Goal: Information Seeking & Learning: Learn about a topic

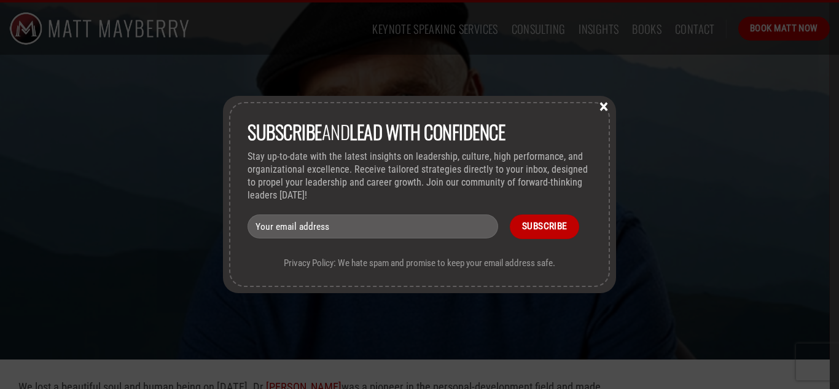
click at [604, 111] on button "×" at bounding box center [604, 105] width 18 height 11
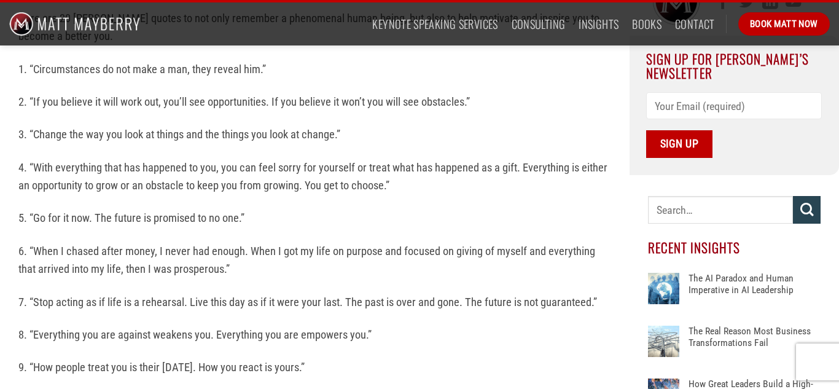
scroll to position [425, 0]
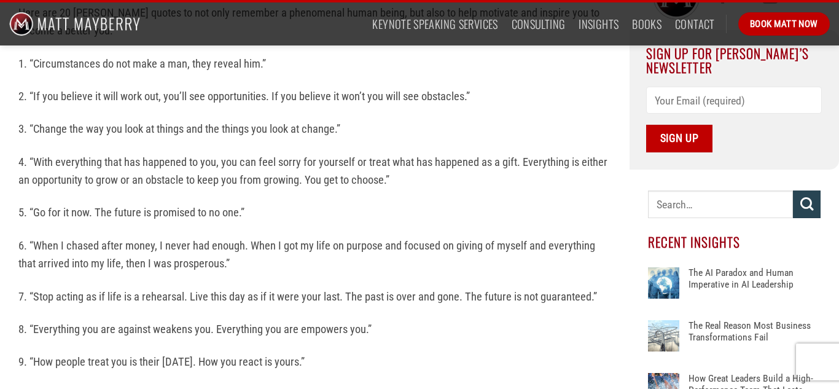
click at [20, 64] on p "1. “Circumstances do not make a man, they reveal him.”" at bounding box center [314, 64] width 593 height 18
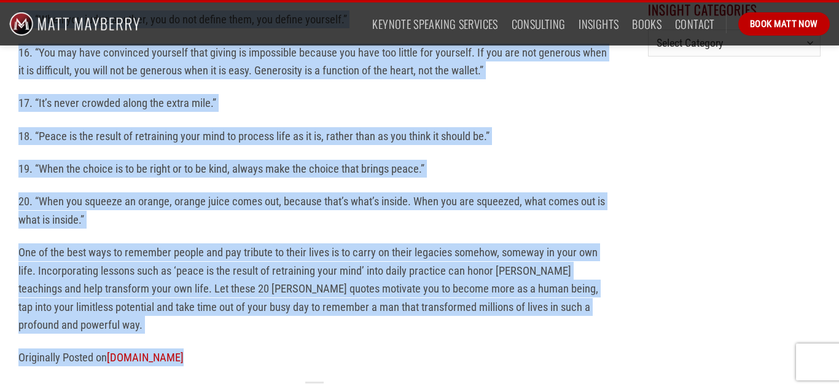
scroll to position [966, 0]
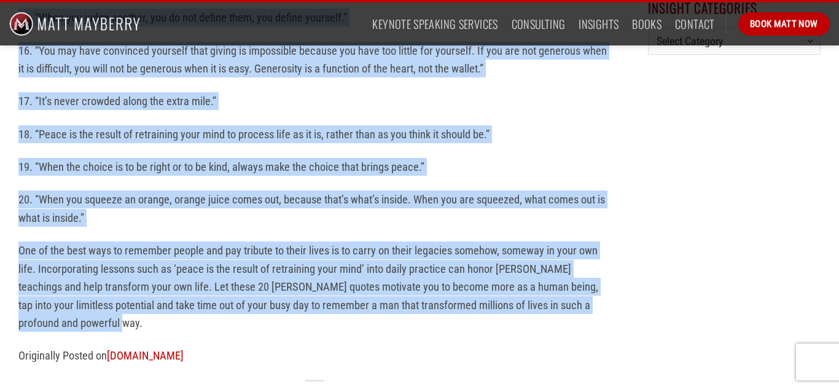
drag, startPoint x: 20, startPoint y: 64, endPoint x: 442, endPoint y: 316, distance: 491.8
click at [438, 295] on p "One of the best ways to remember people and pay tribute to their lives is to ca…" at bounding box center [314, 286] width 593 height 90
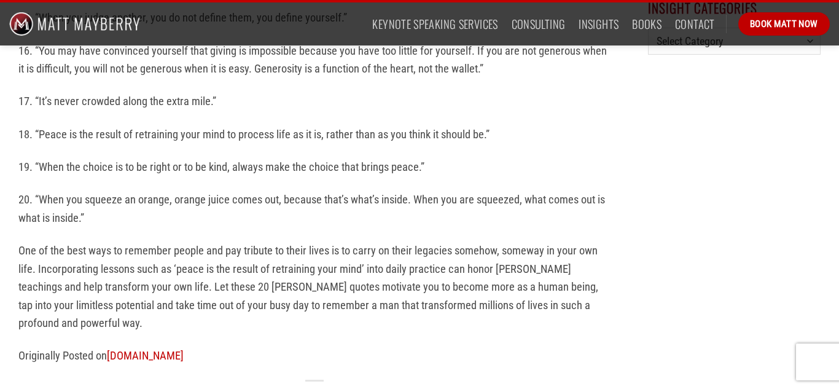
drag, startPoint x: 232, startPoint y: 300, endPoint x: 203, endPoint y: 298, distance: 29.5
click at [203, 298] on p "One of the best ways to remember people and pay tribute to their lives is to ca…" at bounding box center [314, 286] width 593 height 90
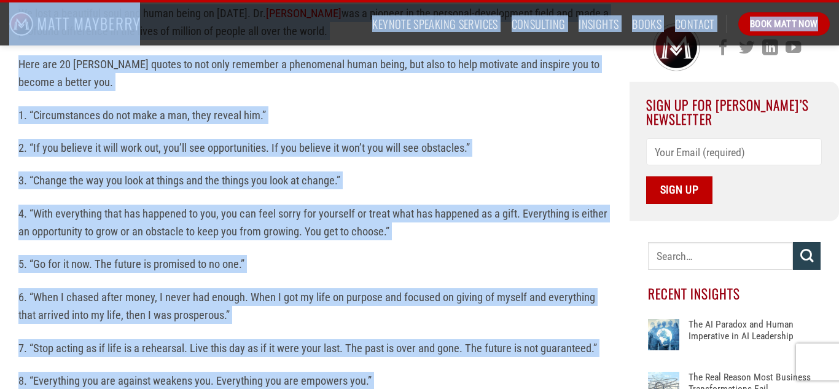
scroll to position [347, 0]
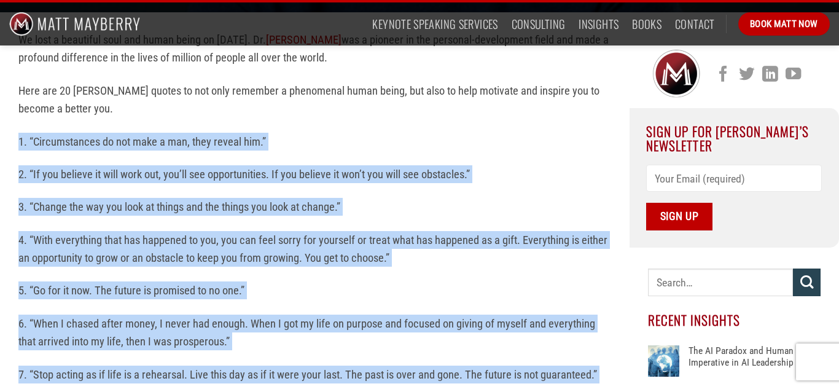
drag, startPoint x: 88, startPoint y: 329, endPoint x: 12, endPoint y: 139, distance: 203.7
click at [174, 142] on p "1. “Circumstances do not make a man, they reveal him.”" at bounding box center [314, 142] width 593 height 18
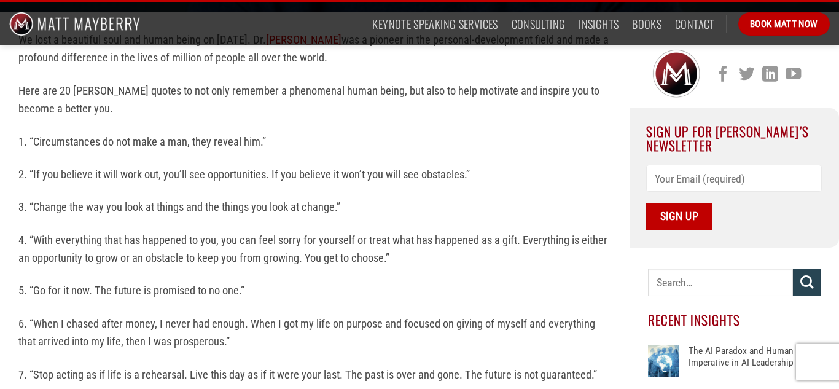
click at [174, 142] on p "1. “Circumstances do not make a man, they reveal him.”" at bounding box center [314, 142] width 593 height 18
